Goal: Task Accomplishment & Management: Check status

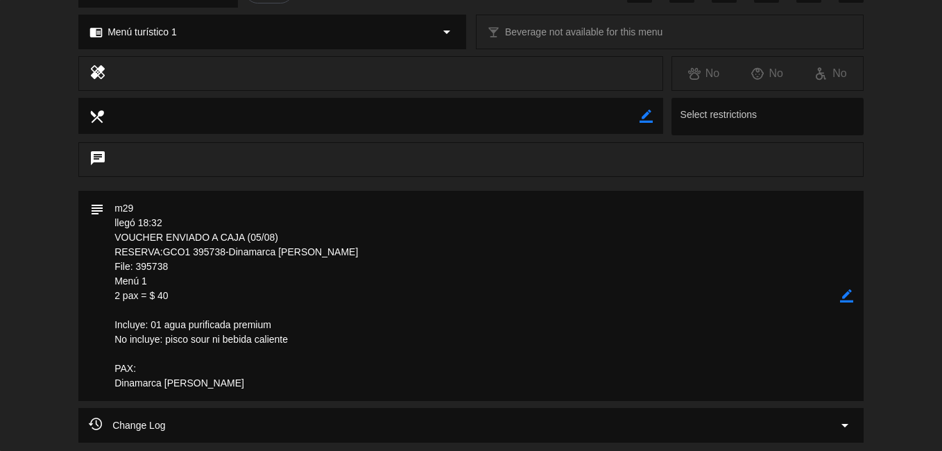
scroll to position [277, 0]
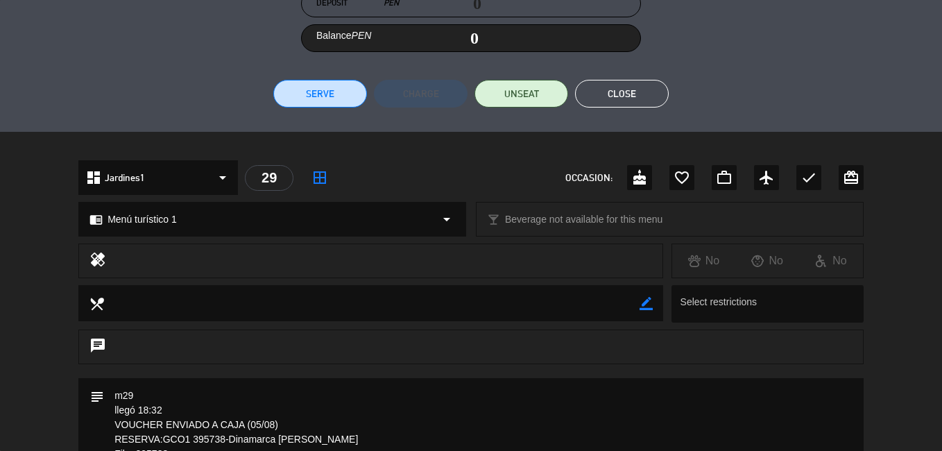
click at [644, 86] on button "Close" at bounding box center [622, 94] width 94 height 28
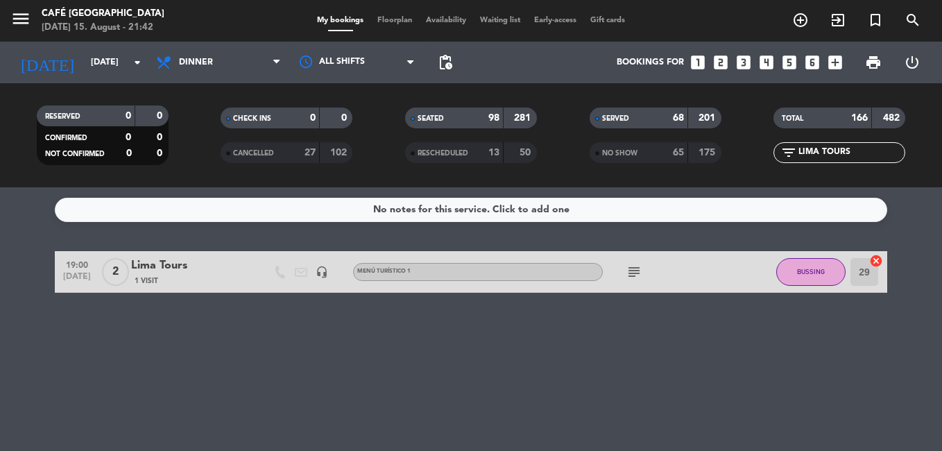
click at [860, 155] on input "LIMA TOURS" at bounding box center [850, 152] width 107 height 15
click at [861, 154] on input "LIMA TOURS" at bounding box center [850, 152] width 107 height 15
drag, startPoint x: 861, startPoint y: 154, endPoint x: 752, endPoint y: 152, distance: 109.6
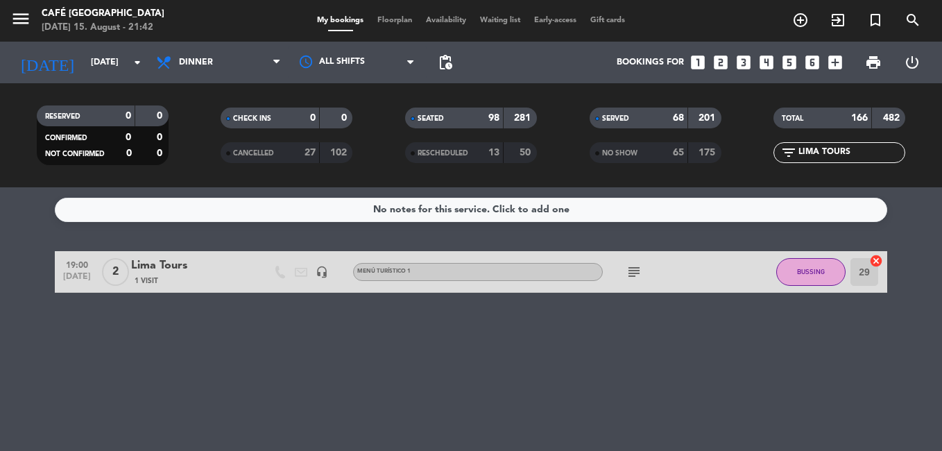
click at [755, 151] on div "filter_list LIMA TOURS" at bounding box center [839, 152] width 184 height 21
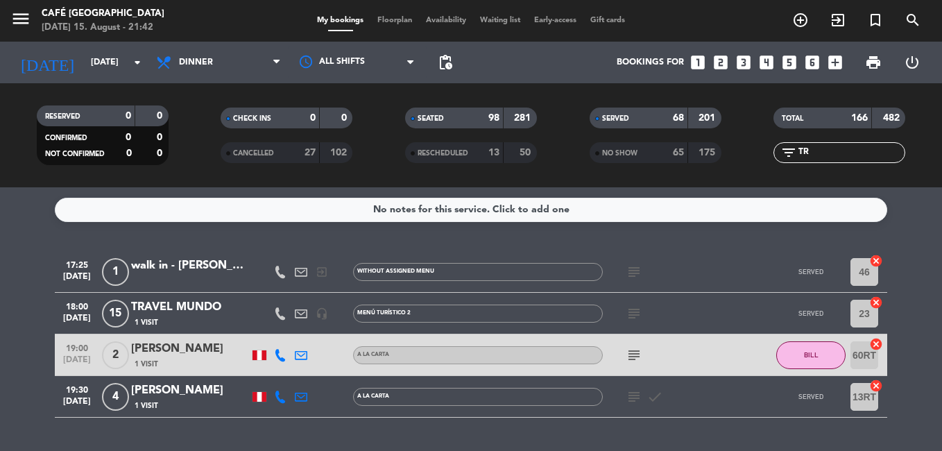
type input "T"
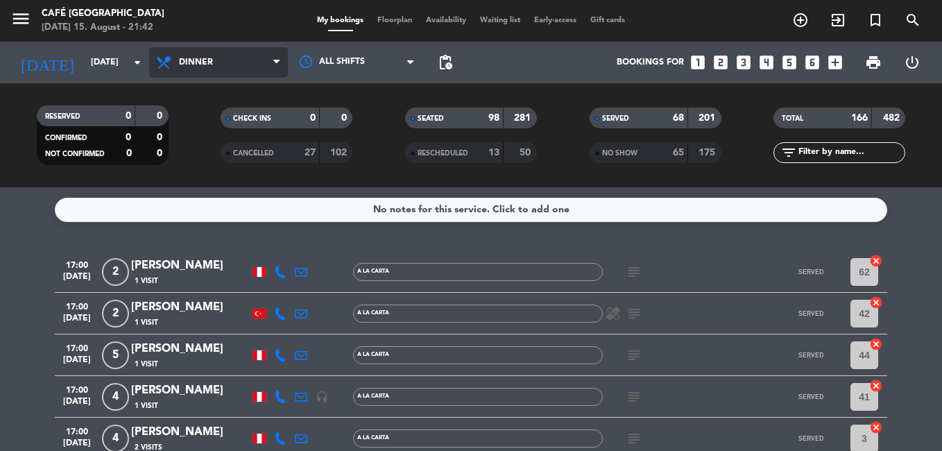
click at [219, 65] on span "Dinner" at bounding box center [218, 62] width 139 height 31
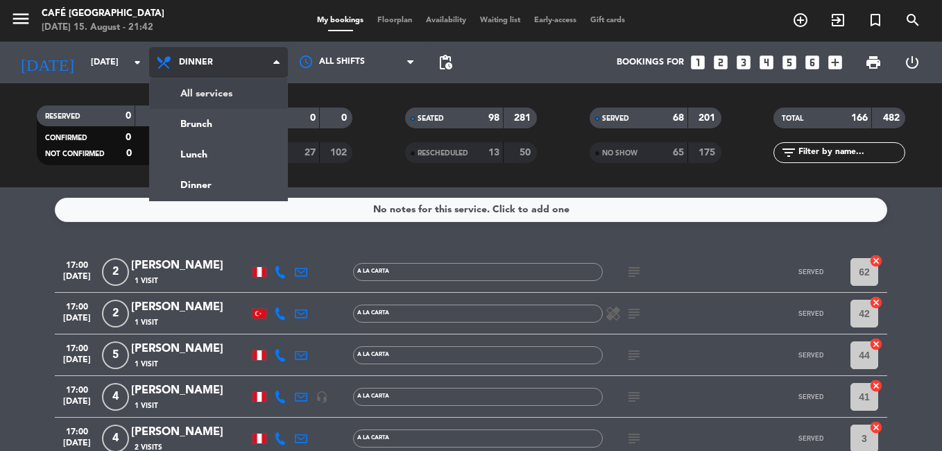
click at [220, 87] on div "menu Café Museo Larco [DATE] 15. August - 21:42 My bookings Floorplan Availabil…" at bounding box center [471, 93] width 942 height 187
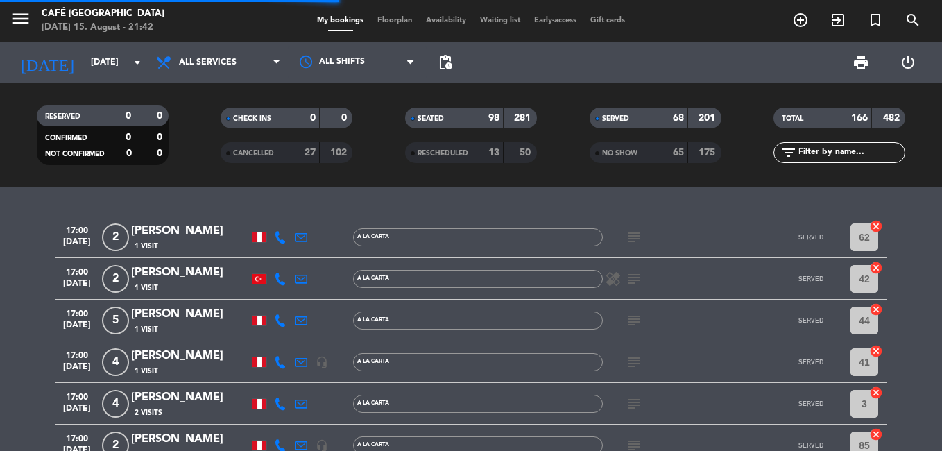
click at [820, 155] on input "text" at bounding box center [850, 152] width 107 height 15
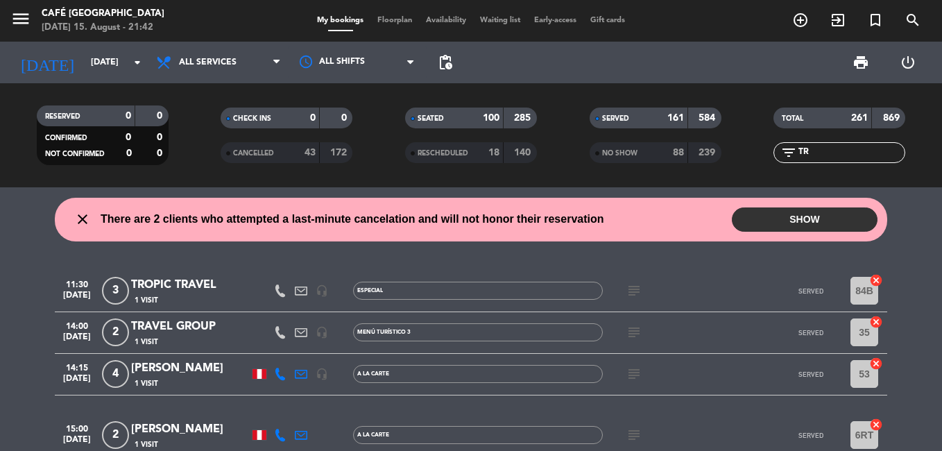
type input "T"
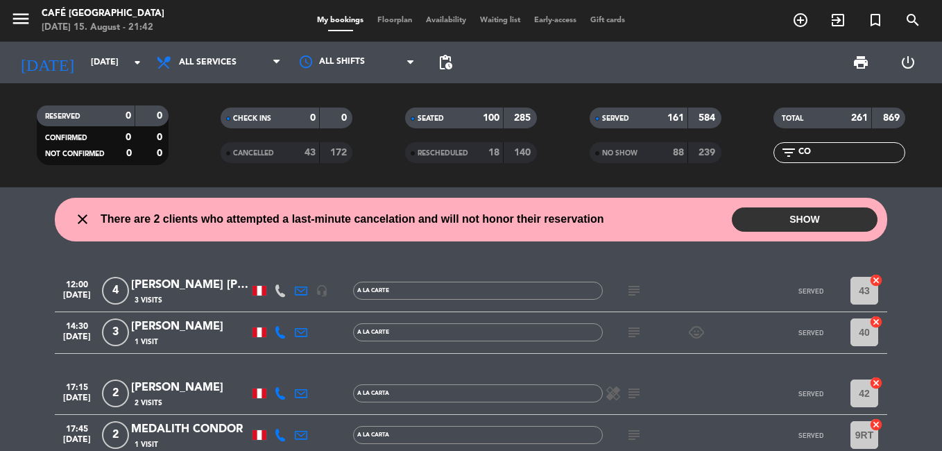
type input "CON"
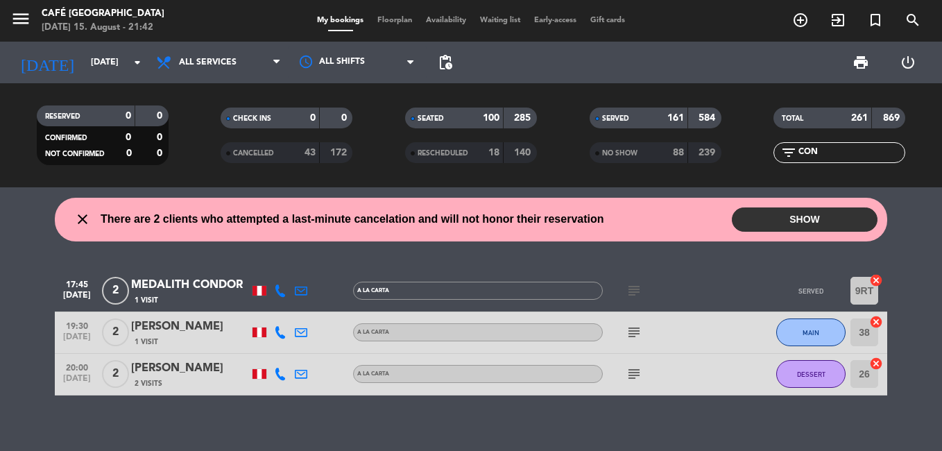
click at [836, 153] on input "CON" at bounding box center [850, 152] width 107 height 15
click at [836, 152] on input "CON" at bounding box center [850, 152] width 107 height 15
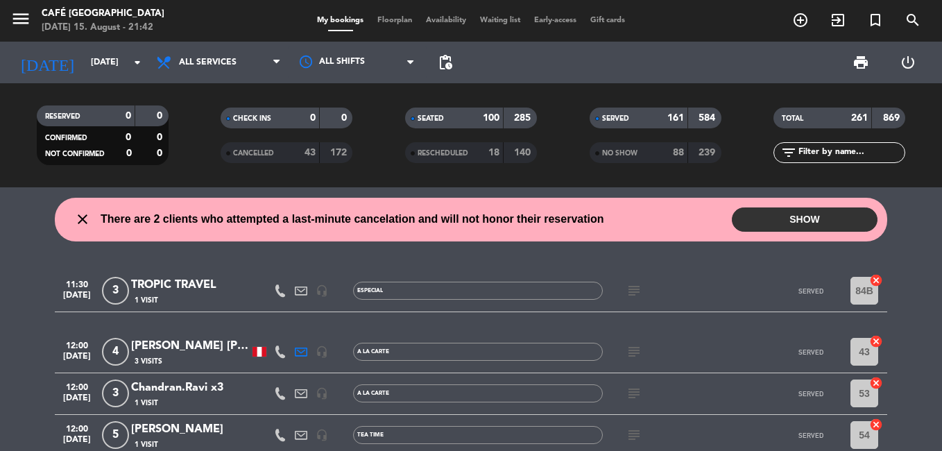
click at [178, 277] on div "TROPIC TRAVEL" at bounding box center [190, 285] width 118 height 18
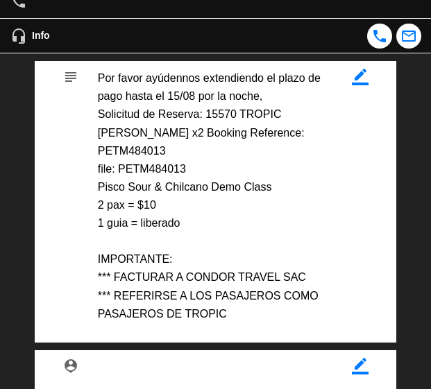
scroll to position [485, 0]
